Goal: Task Accomplishment & Management: Manage account settings

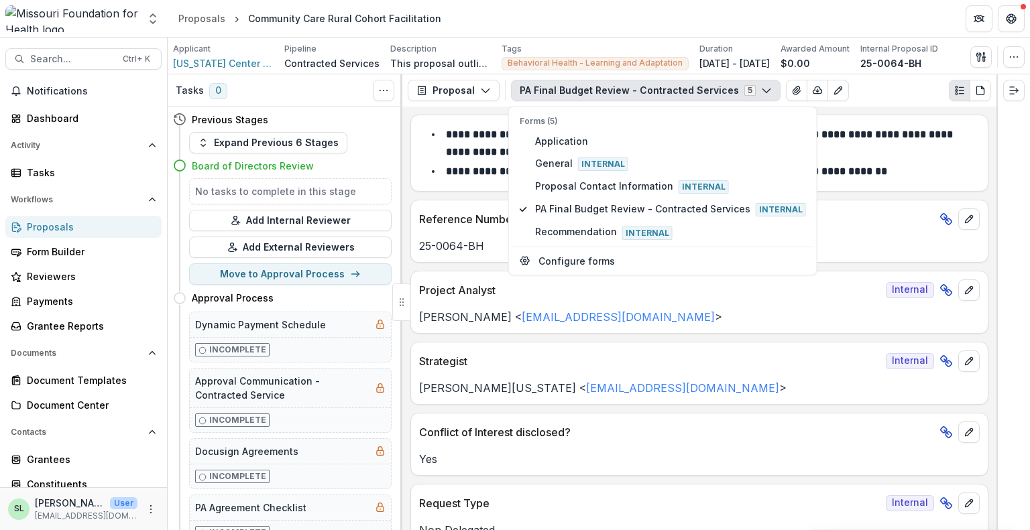
scroll to position [738, 0]
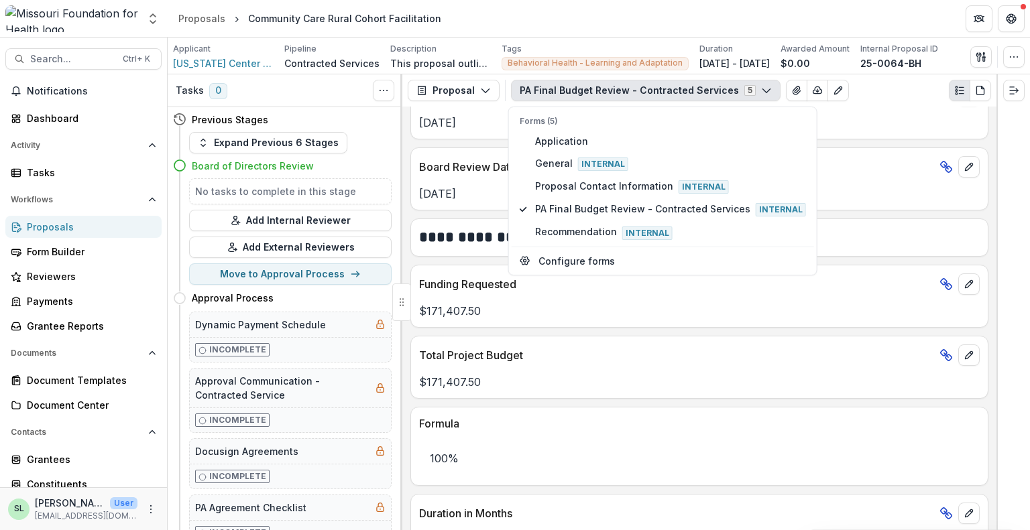
click at [72, 220] on div "Proposals" at bounding box center [89, 227] width 124 height 14
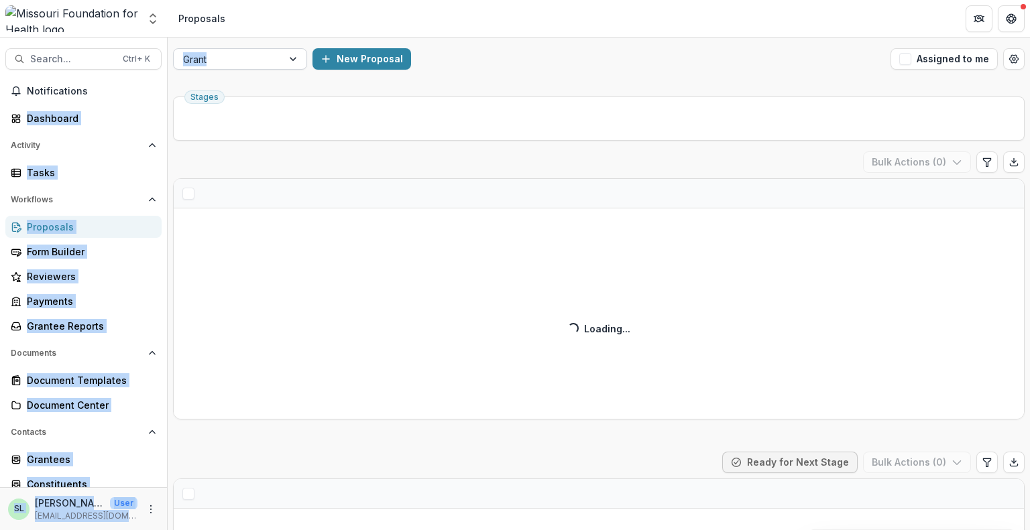
drag, startPoint x: 237, startPoint y: 31, endPoint x: 243, endPoint y: 50, distance: 19.7
click at [243, 49] on div "Aggregate Analysis Foundations MFH Workflow Sandbox [US_STATE] Foundation for H…" at bounding box center [515, 265] width 1030 height 530
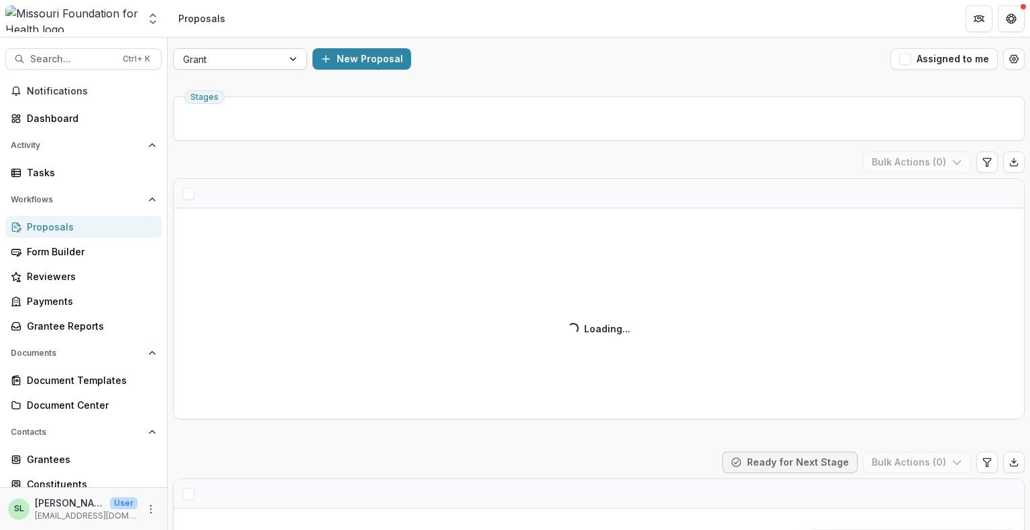
click at [243, 51] on div at bounding box center [228, 59] width 90 height 17
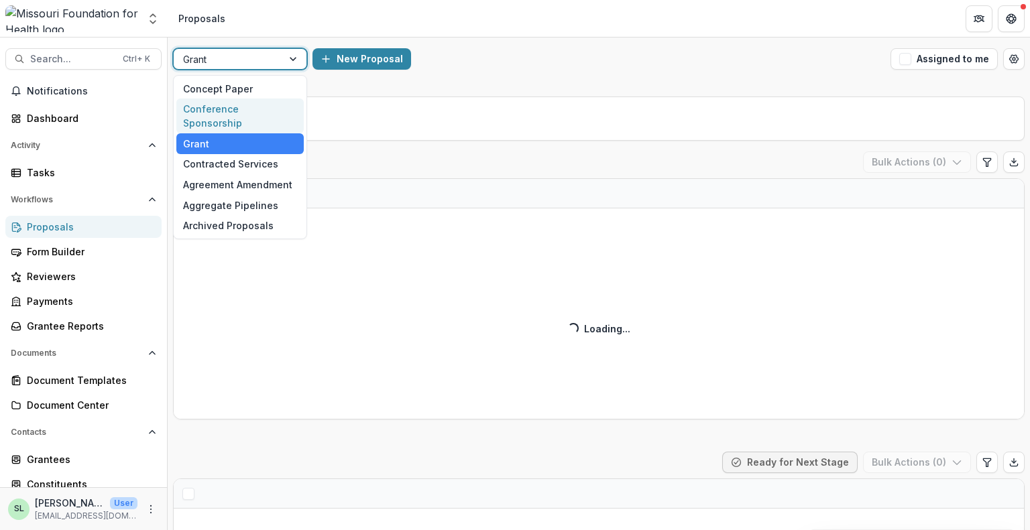
click at [242, 112] on div "Conference Sponsorship" at bounding box center [239, 116] width 127 height 35
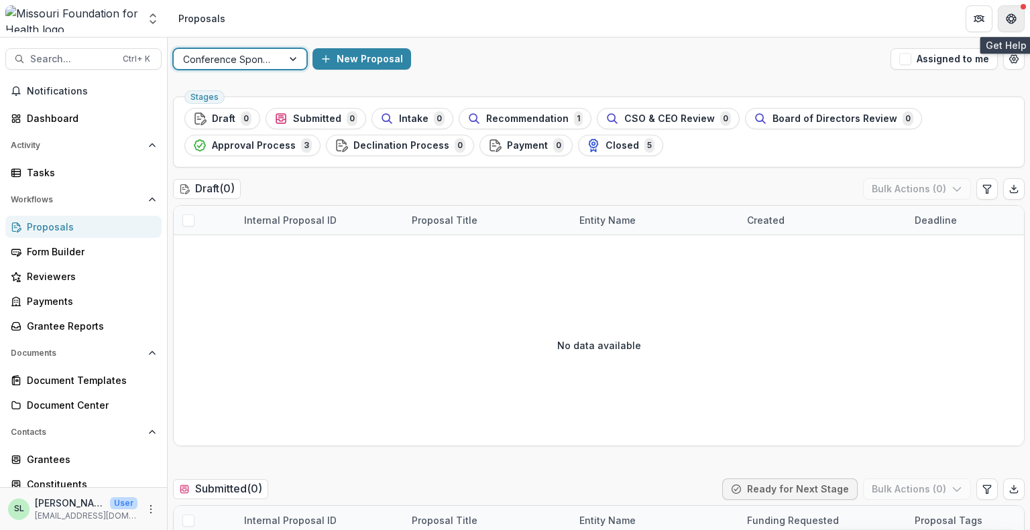
click at [1009, 17] on g "Get Help" at bounding box center [1011, 18] width 9 height 9
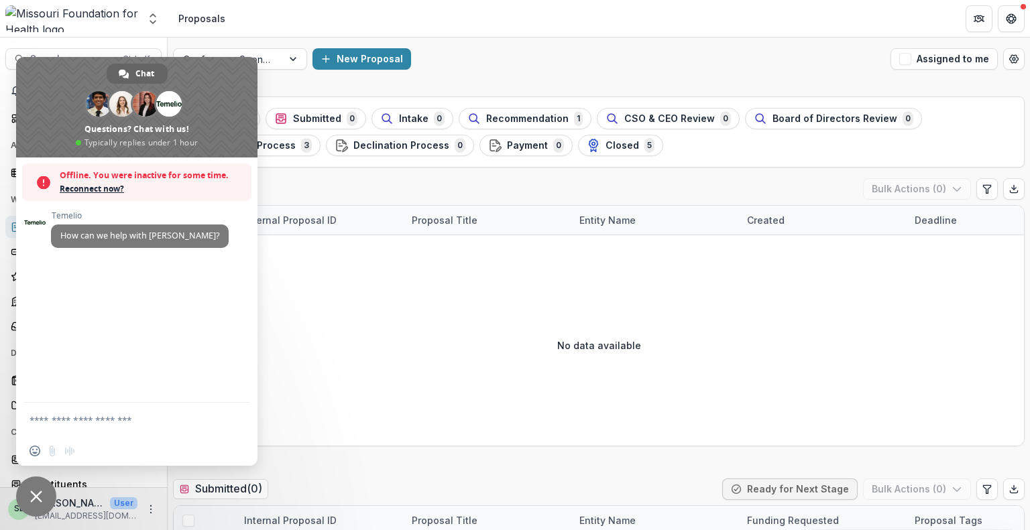
click at [82, 192] on span "Reconnect now?" at bounding box center [152, 188] width 185 height 13
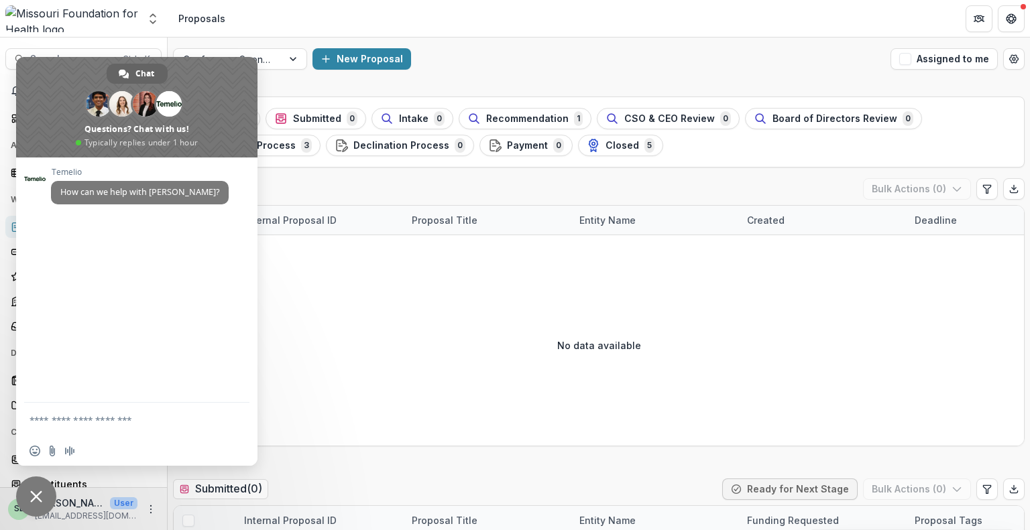
click at [555, 59] on div "New Proposal" at bounding box center [599, 58] width 573 height 21
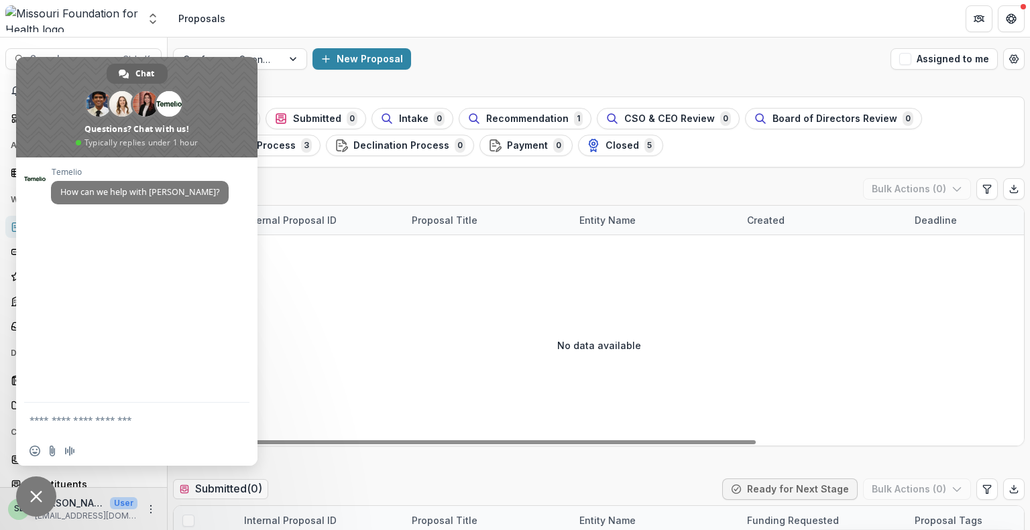
click at [356, 394] on div "No data available" at bounding box center [599, 345] width 850 height 201
click at [43, 501] on span "Close chat" at bounding box center [36, 497] width 40 height 40
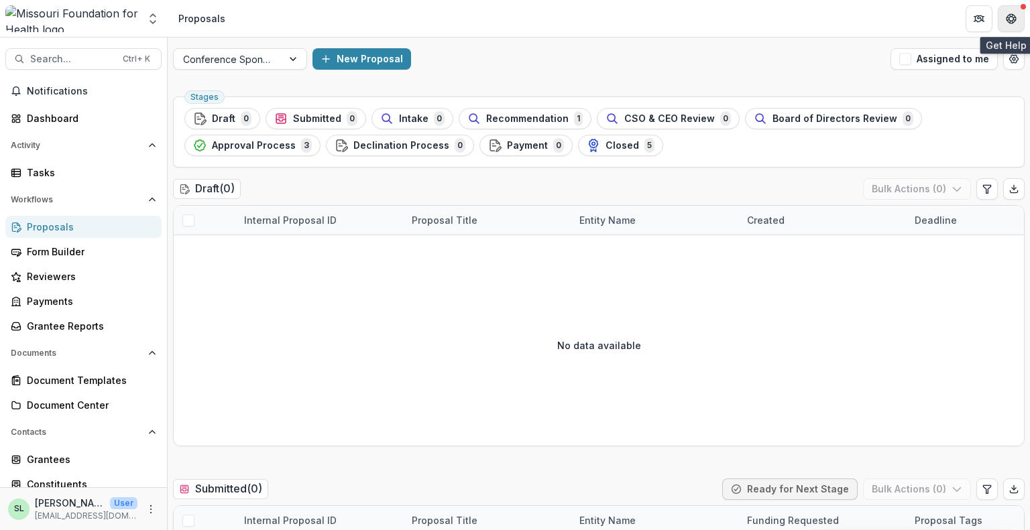
click at [1017, 9] on button "Get Help" at bounding box center [1011, 18] width 27 height 27
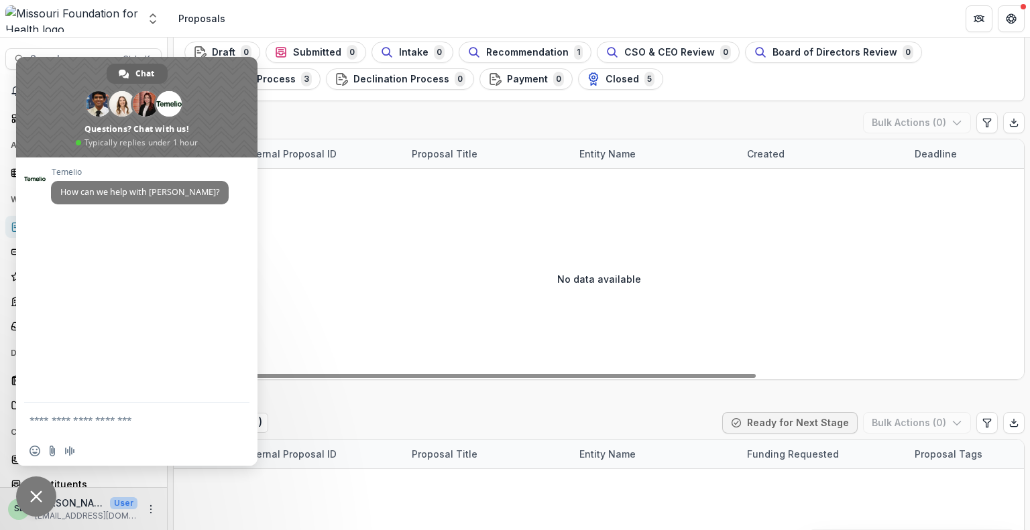
scroll to position [67, 0]
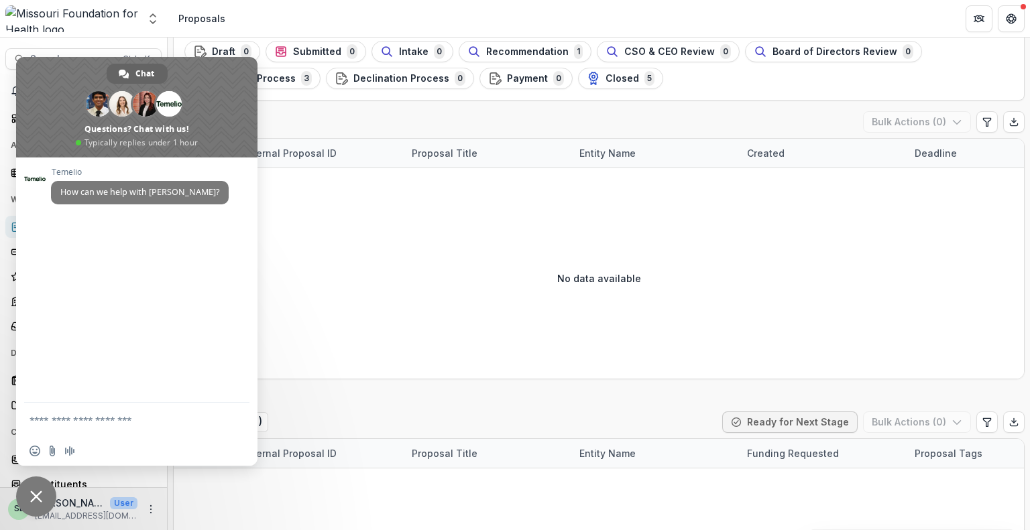
click at [33, 495] on span "Close chat" at bounding box center [36, 497] width 12 height 12
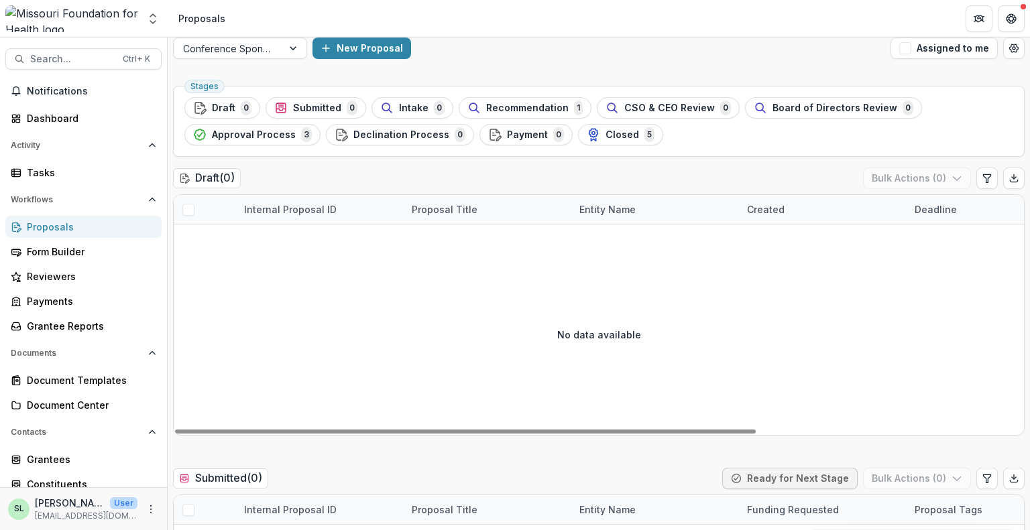
scroll to position [0, 0]
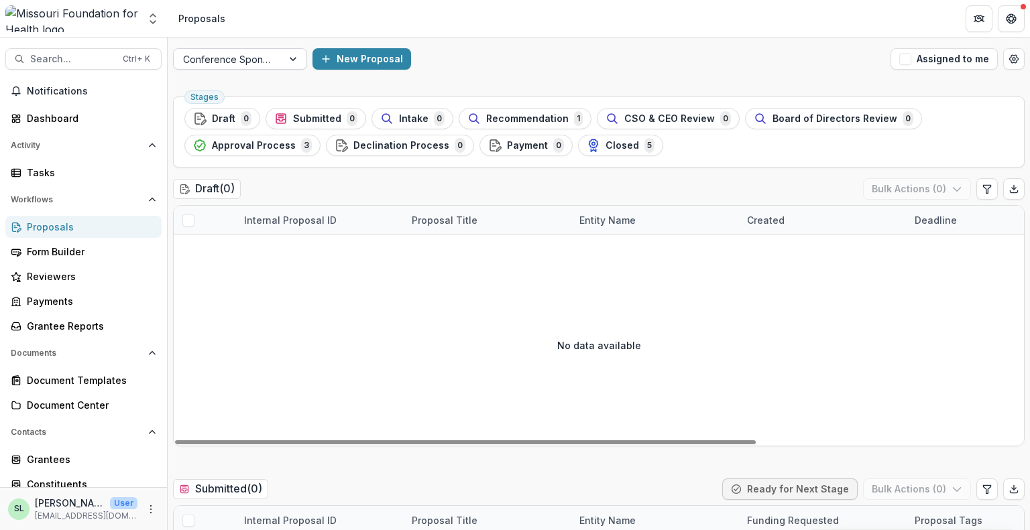
click at [238, 68] on div "Conference Sponsorship New Proposal Assigned to me" at bounding box center [599, 59] width 862 height 43
click at [239, 63] on div at bounding box center [228, 59] width 90 height 17
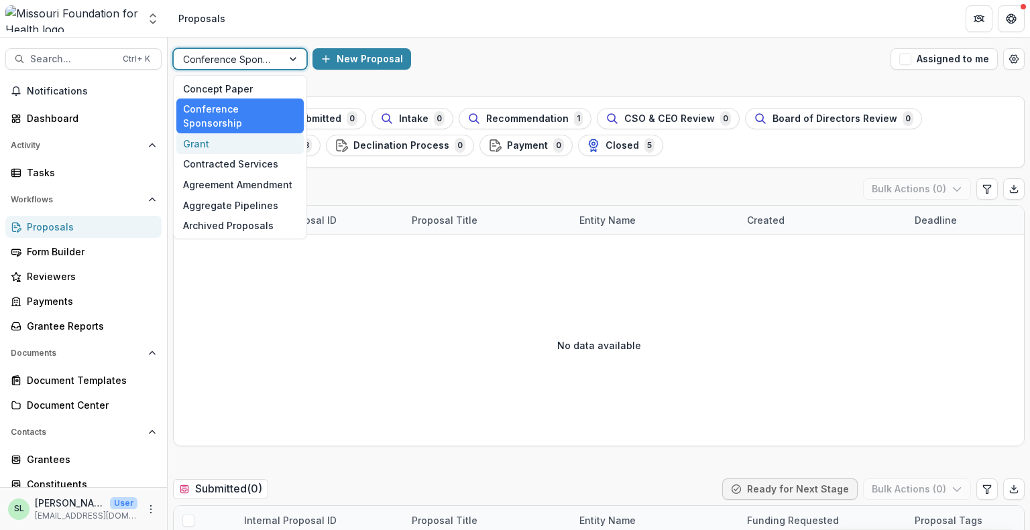
click at [202, 133] on div "Grant" at bounding box center [239, 143] width 127 height 21
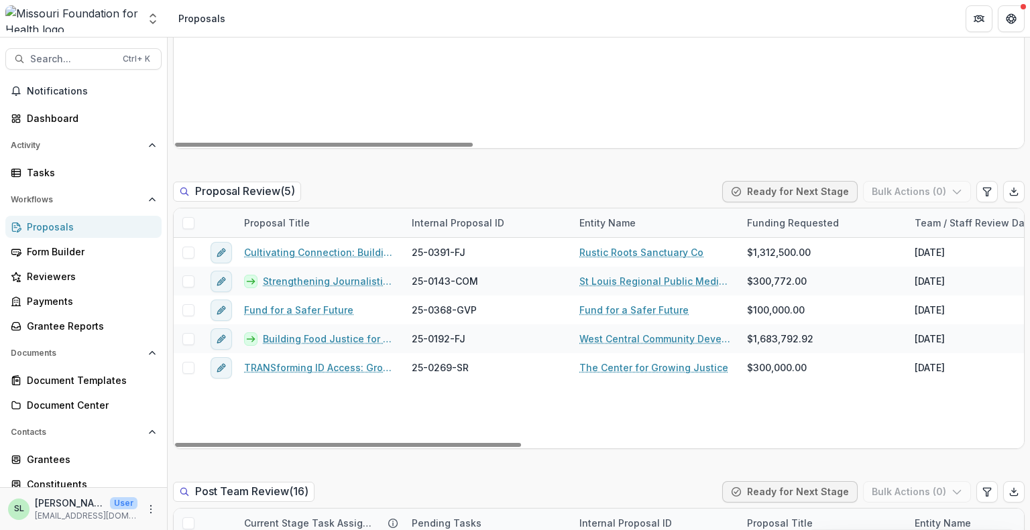
scroll to position [966, 0]
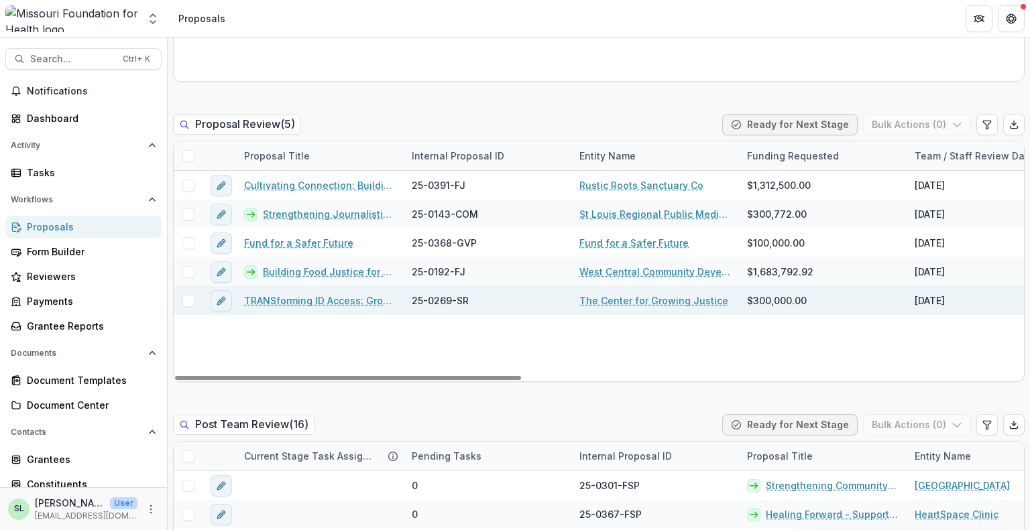
click at [309, 302] on link "TRANSforming ID Access: Growing Capacity to Defend & Expand Gender Marker Chang…" at bounding box center [320, 301] width 152 height 14
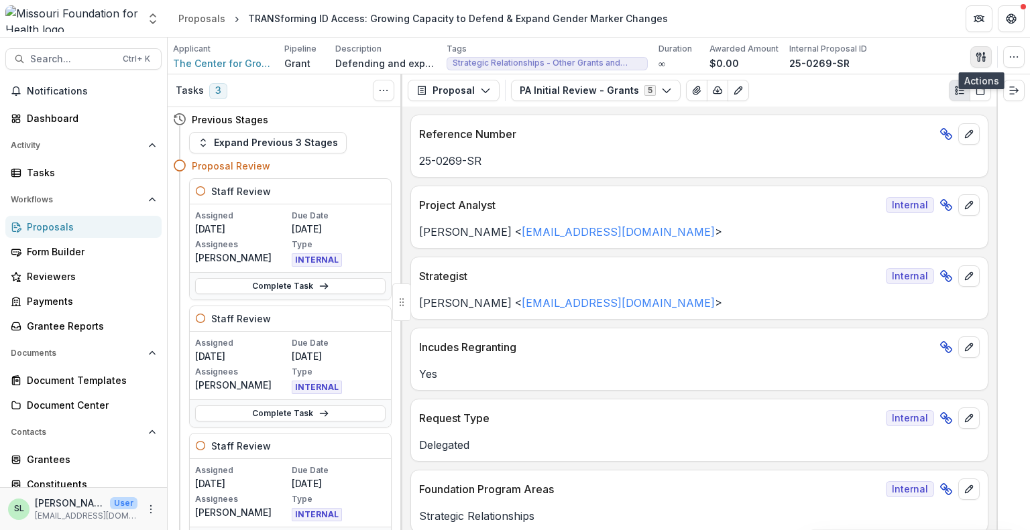
click at [976, 53] on icon "button" at bounding box center [981, 57] width 11 height 11
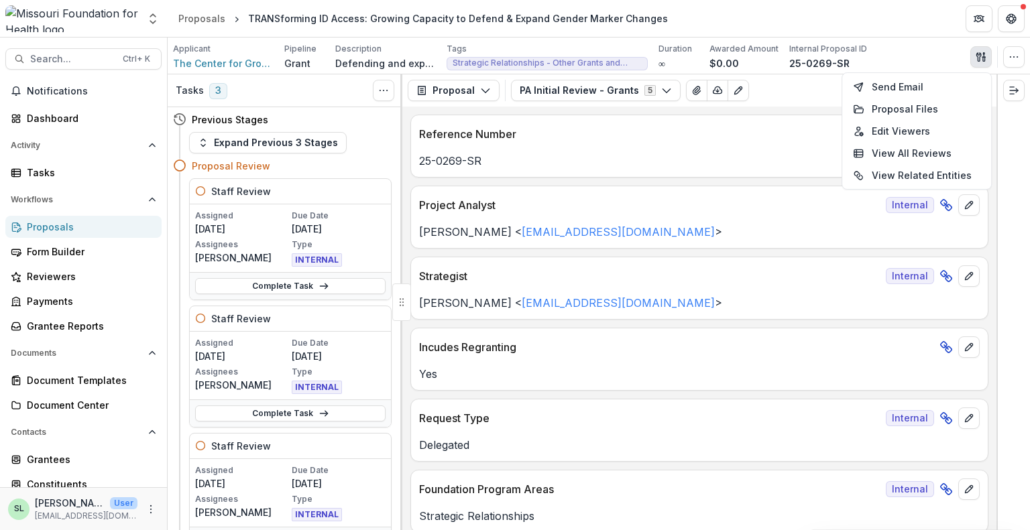
click at [987, 54] on button "button" at bounding box center [980, 56] width 21 height 21
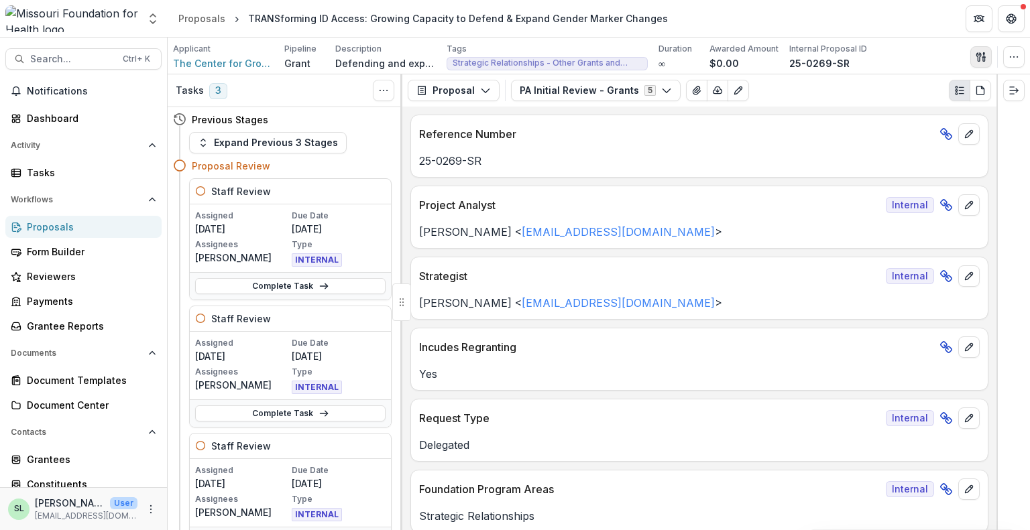
click at [983, 56] on icon "button" at bounding box center [981, 57] width 11 height 11
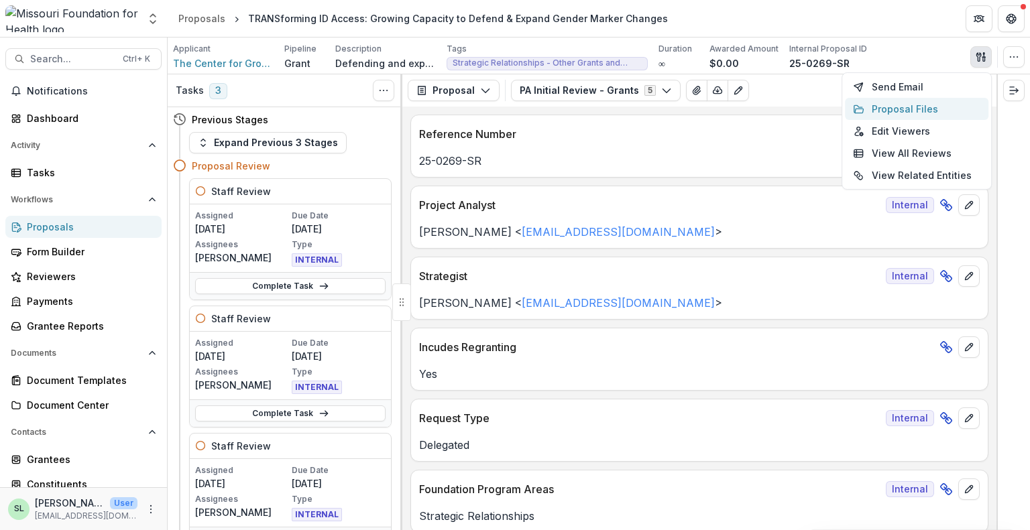
click at [883, 109] on button "Proposal Files" at bounding box center [917, 109] width 144 height 22
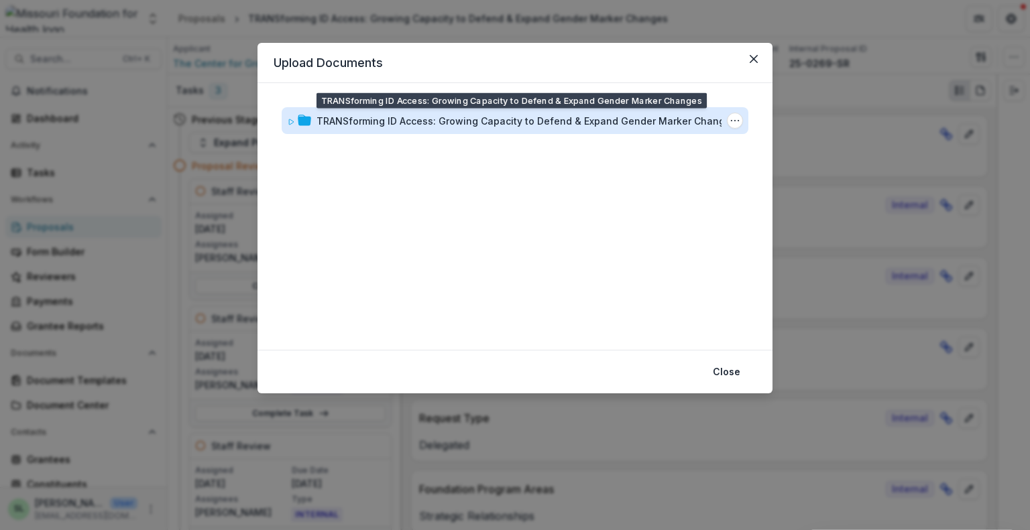
click at [503, 125] on div "TRANSforming ID Access: Growing Capacity to Defend & Expand Gender Marker Chang…" at bounding box center [527, 121] width 420 height 14
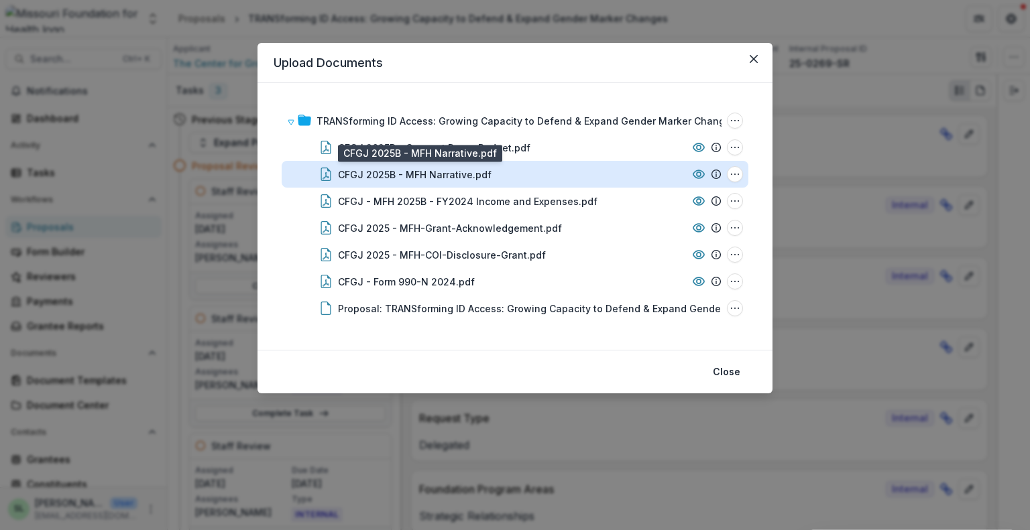
click at [415, 174] on div "CFGJ 2025B - MFH Narrative.pdf" at bounding box center [415, 175] width 154 height 14
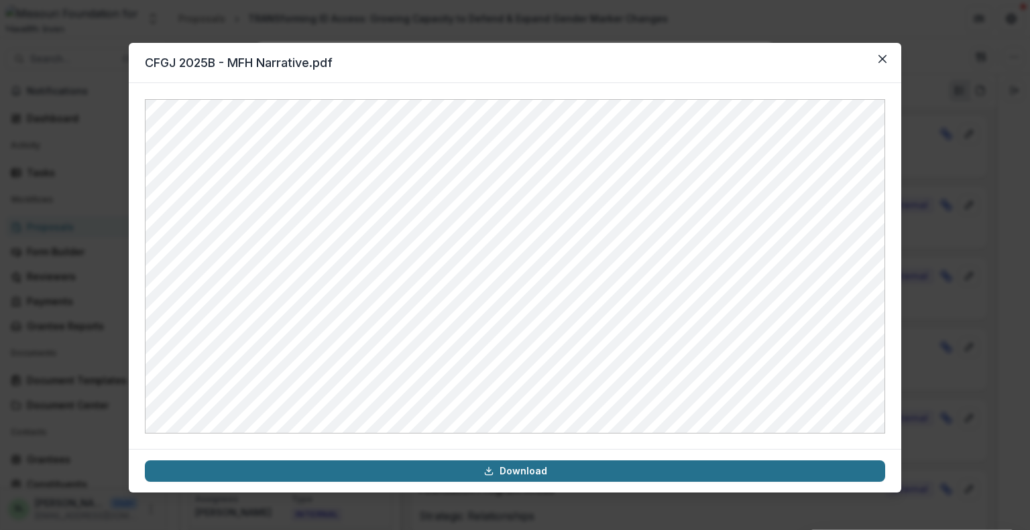
click at [492, 471] on icon at bounding box center [489, 471] width 11 height 11
click at [883, 58] on icon "Close" at bounding box center [883, 59] width 8 height 8
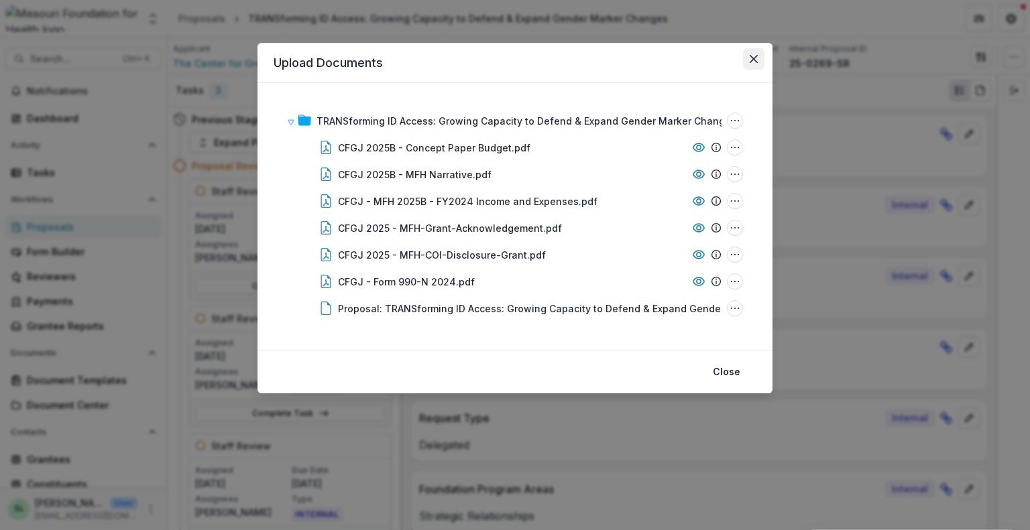
click at [757, 62] on icon "Close" at bounding box center [754, 59] width 8 height 8
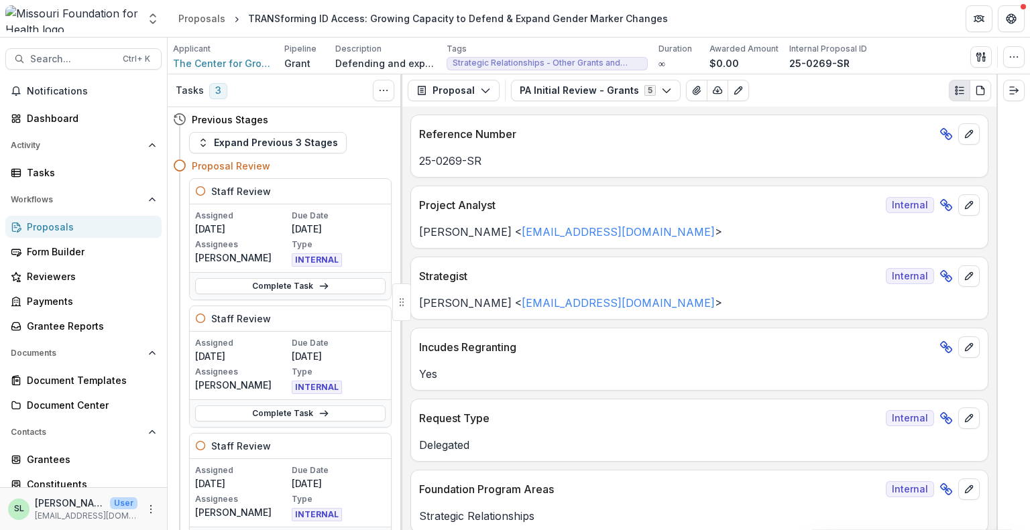
click at [58, 227] on div "Proposals" at bounding box center [89, 227] width 124 height 14
